Goal: Navigation & Orientation: Find specific page/section

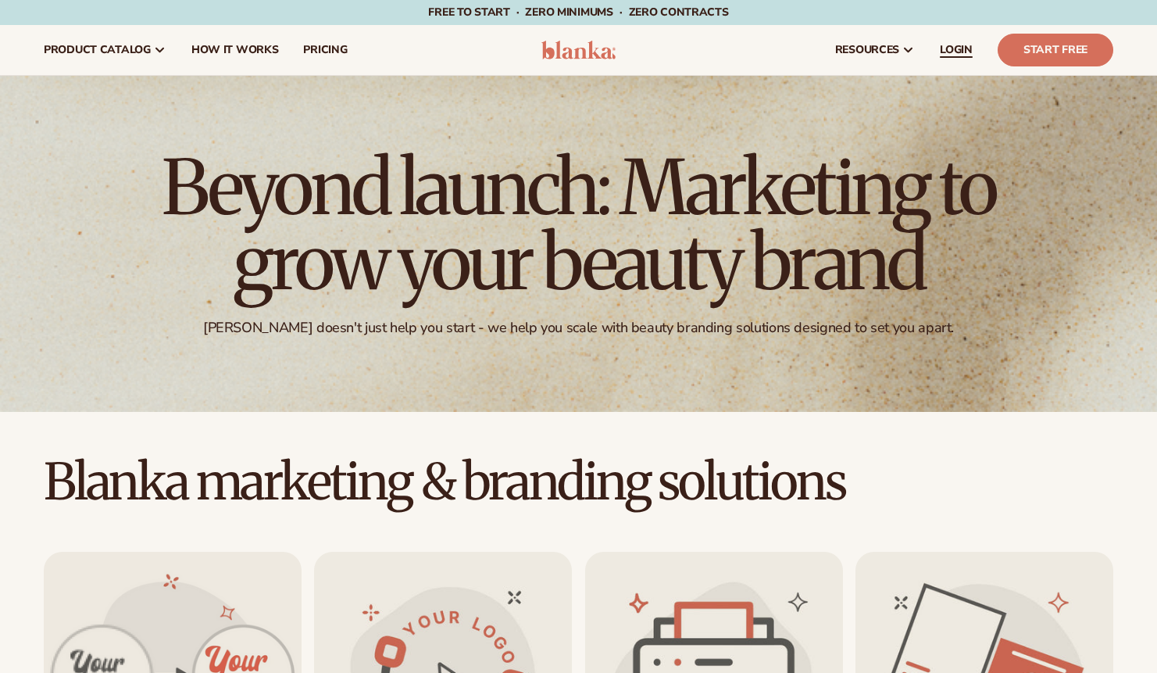
click at [963, 48] on span "LOGIN" at bounding box center [956, 50] width 33 height 12
